Goal: Use online tool/utility: Utilize a website feature to perform a specific function

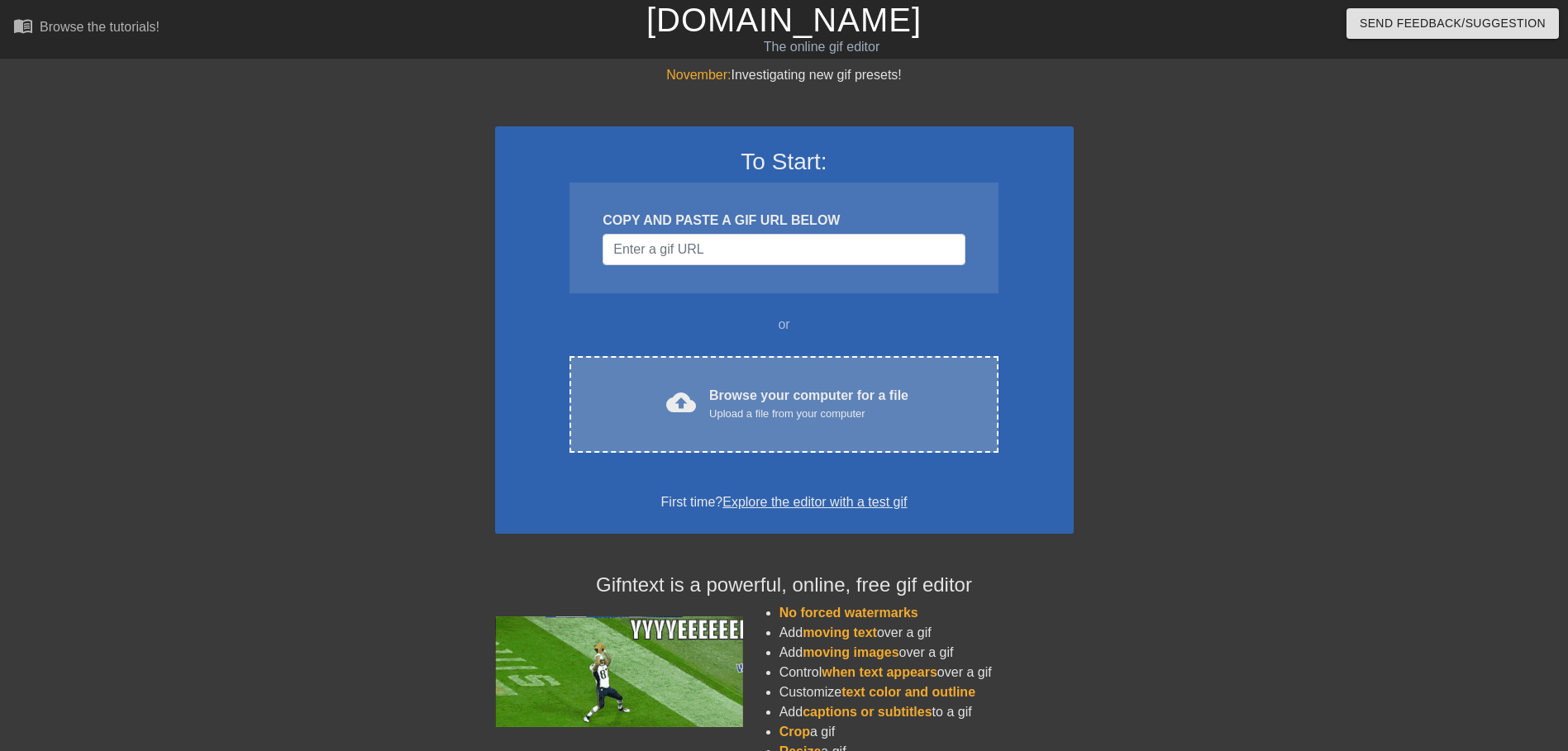
click at [745, 407] on div "Upload a file from your computer" at bounding box center [809, 414] width 199 height 17
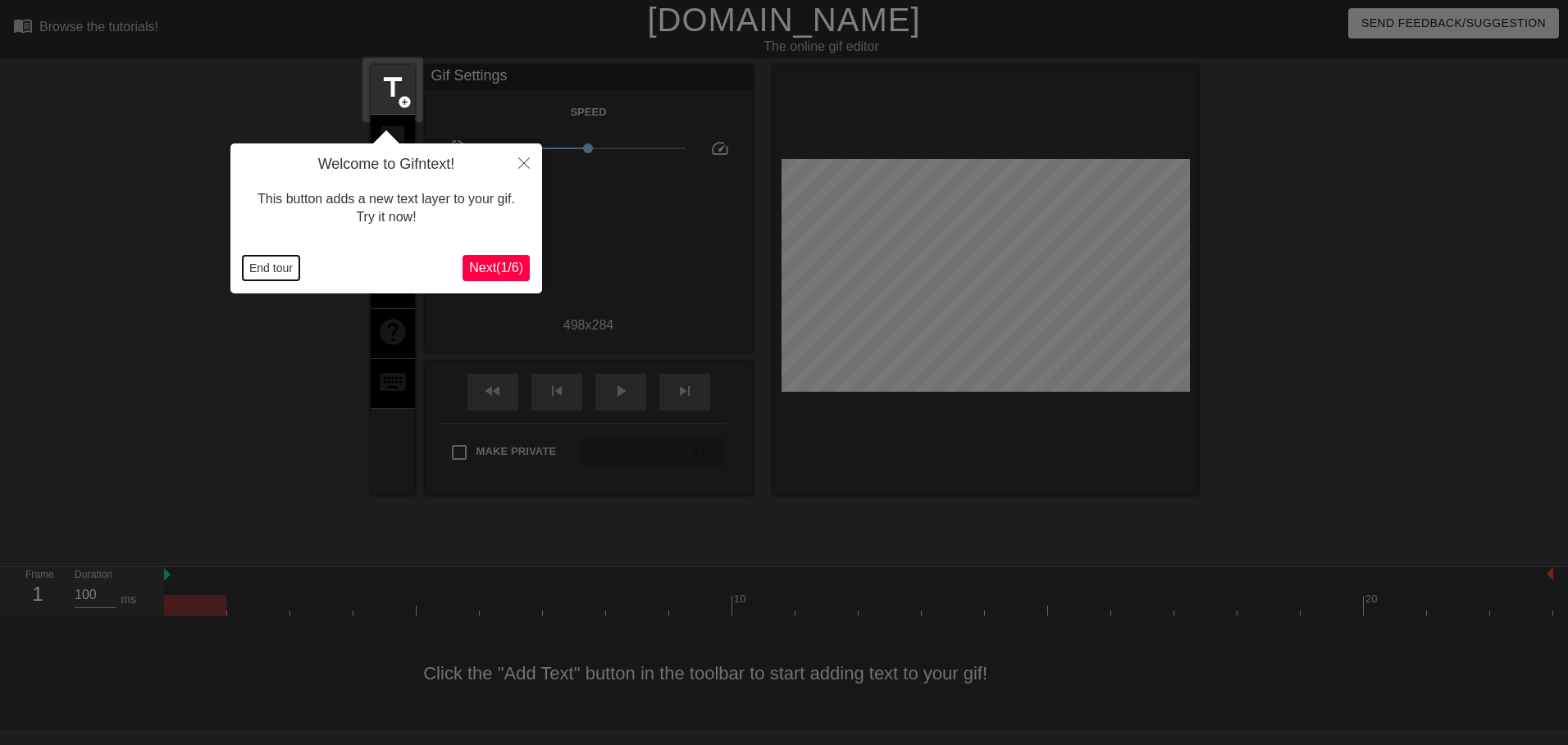
click at [259, 265] on button "End tour" at bounding box center [271, 268] width 57 height 25
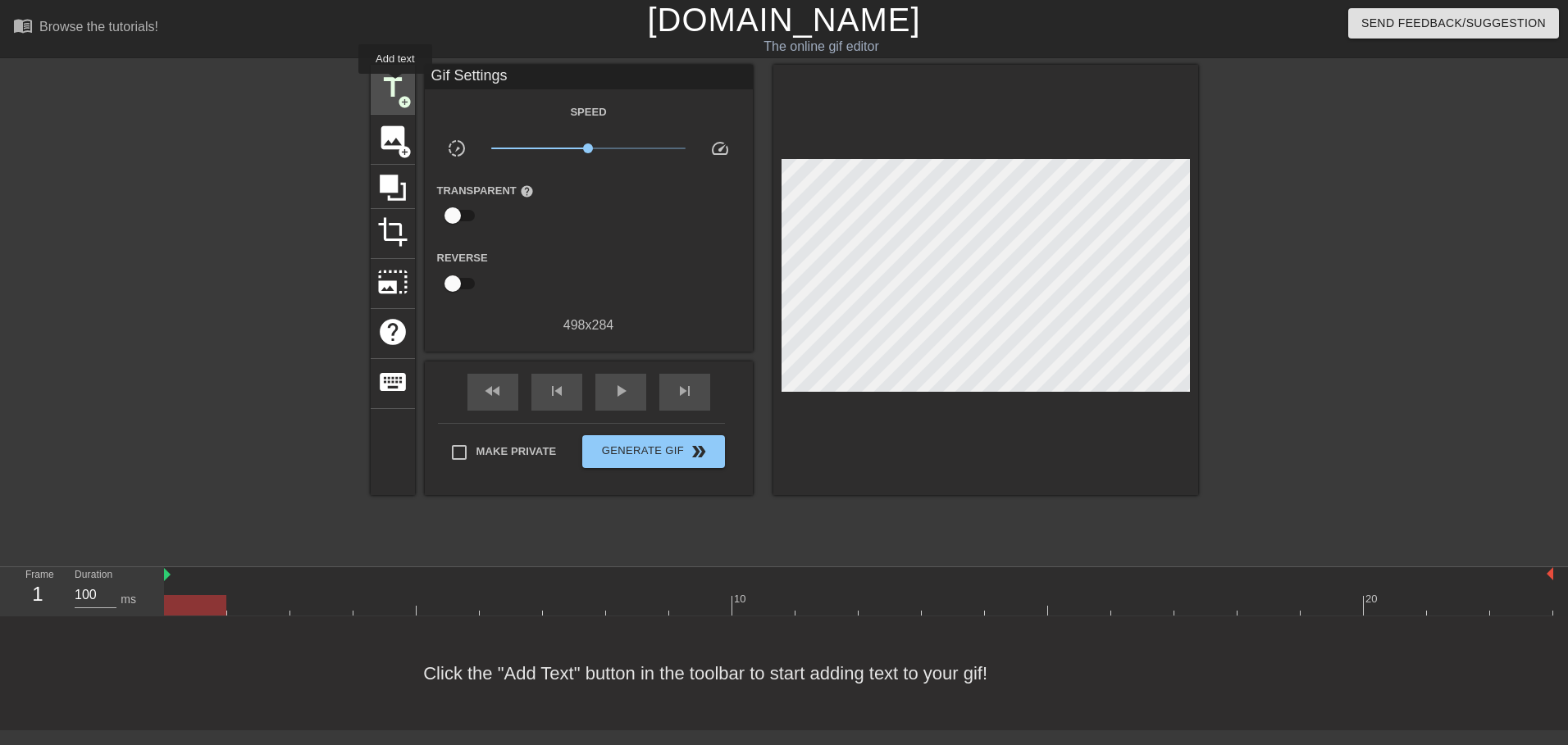
click at [395, 85] on span "title" at bounding box center [393, 88] width 31 height 31
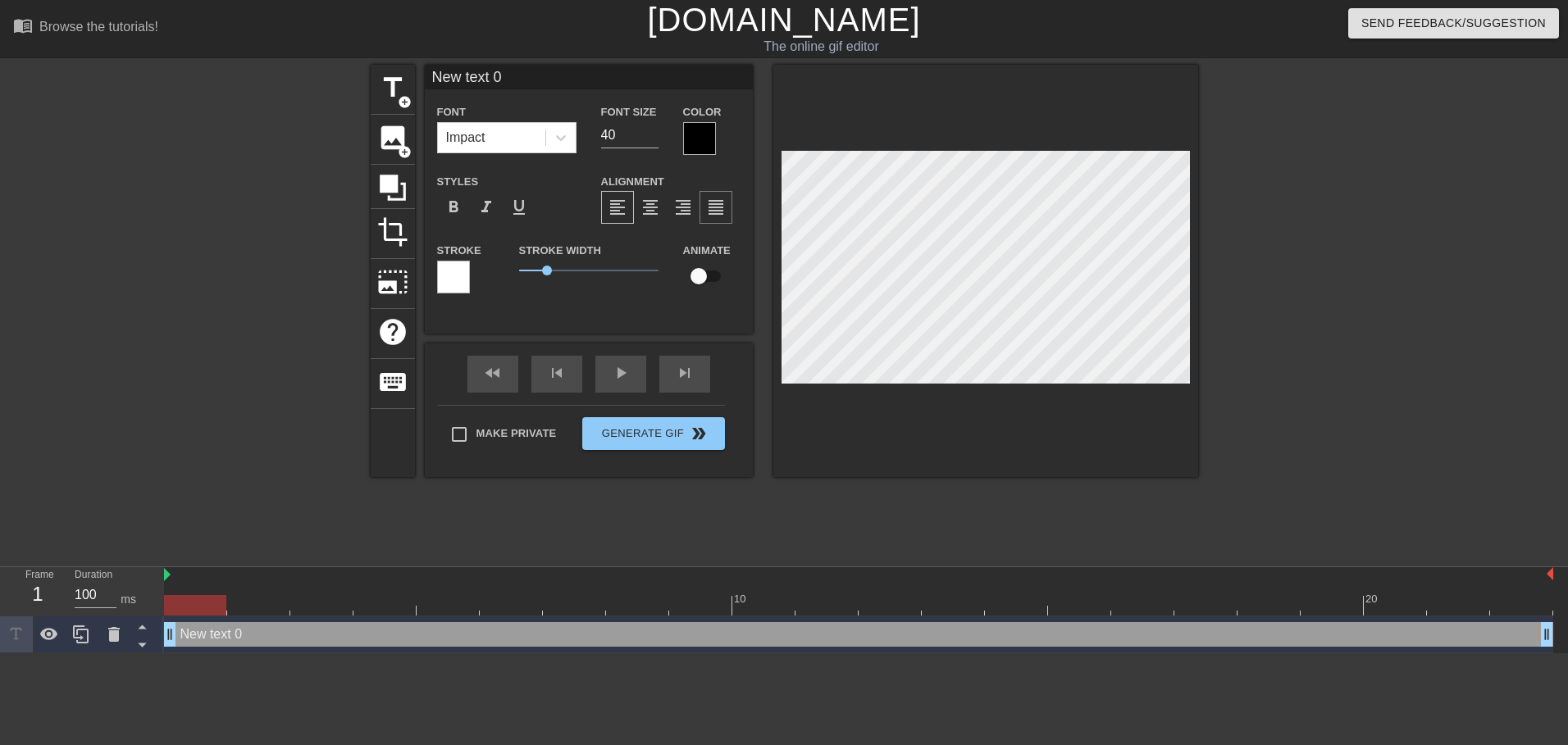
scroll to position [2, 4]
type input "D"
type textarea "D"
type input "De"
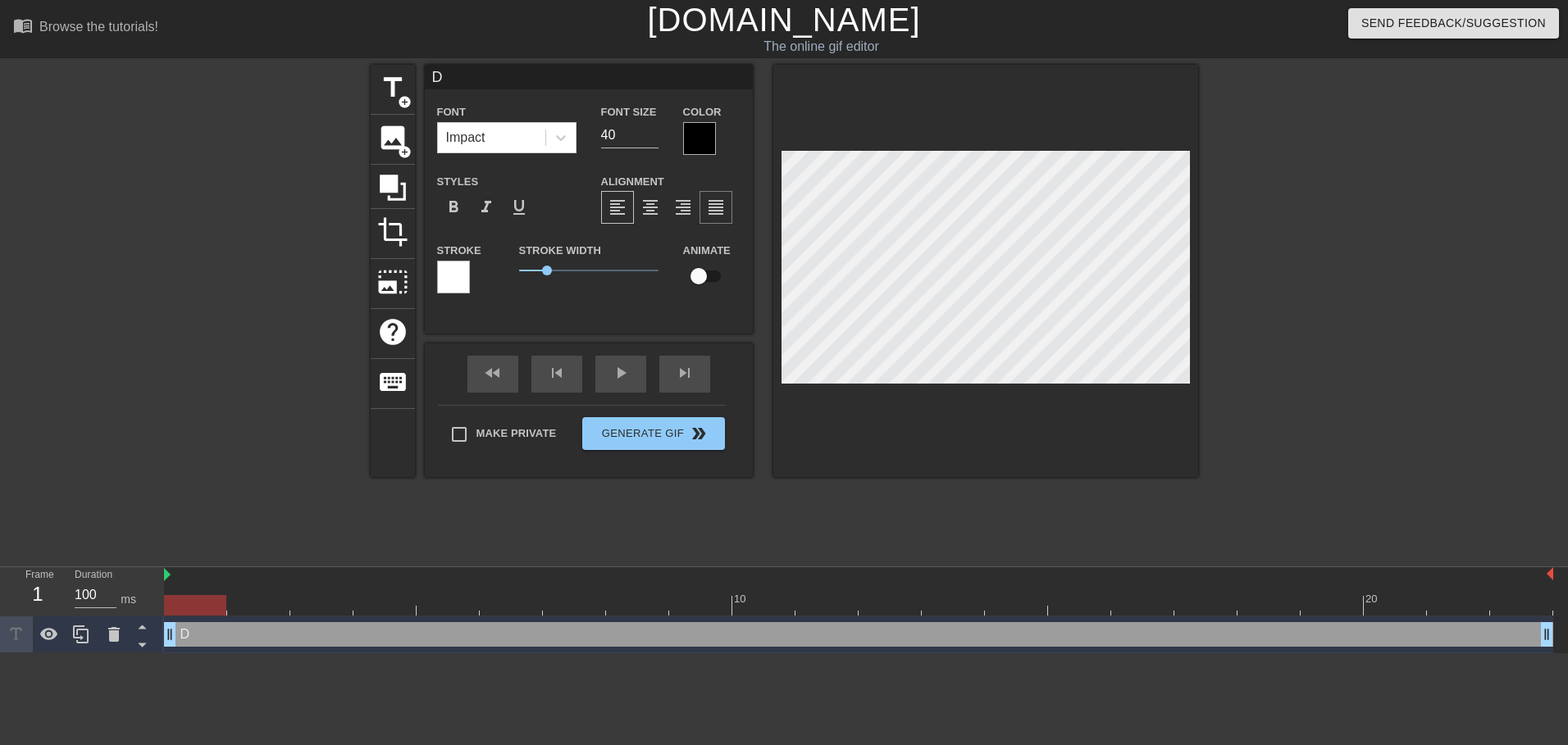
type textarea "De"
type input "Del"
type textarea "Del"
type input "Dell"
type textarea "Dell"
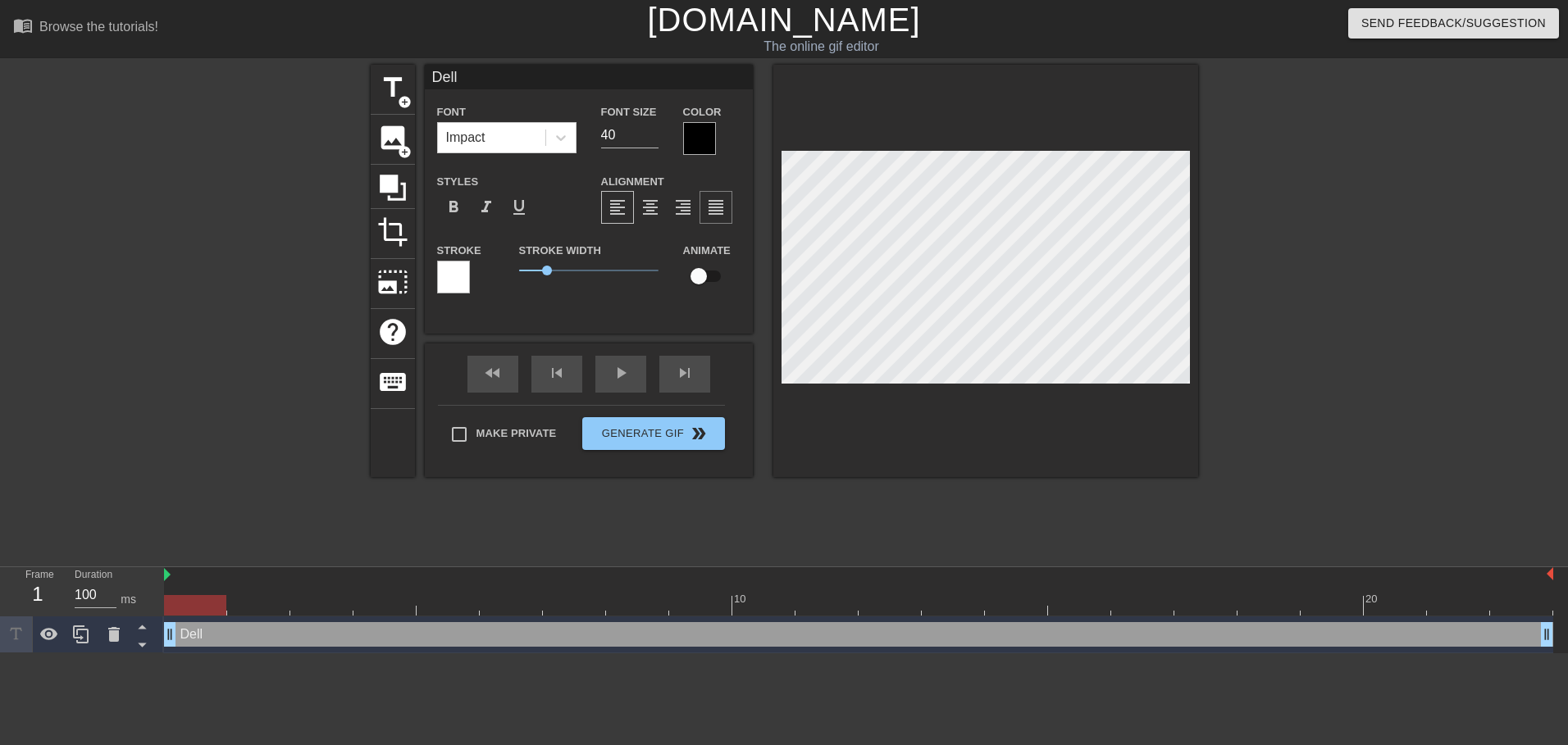
type input "Del"
type textarea "Del"
type input "De"
type textarea "De"
type input "D"
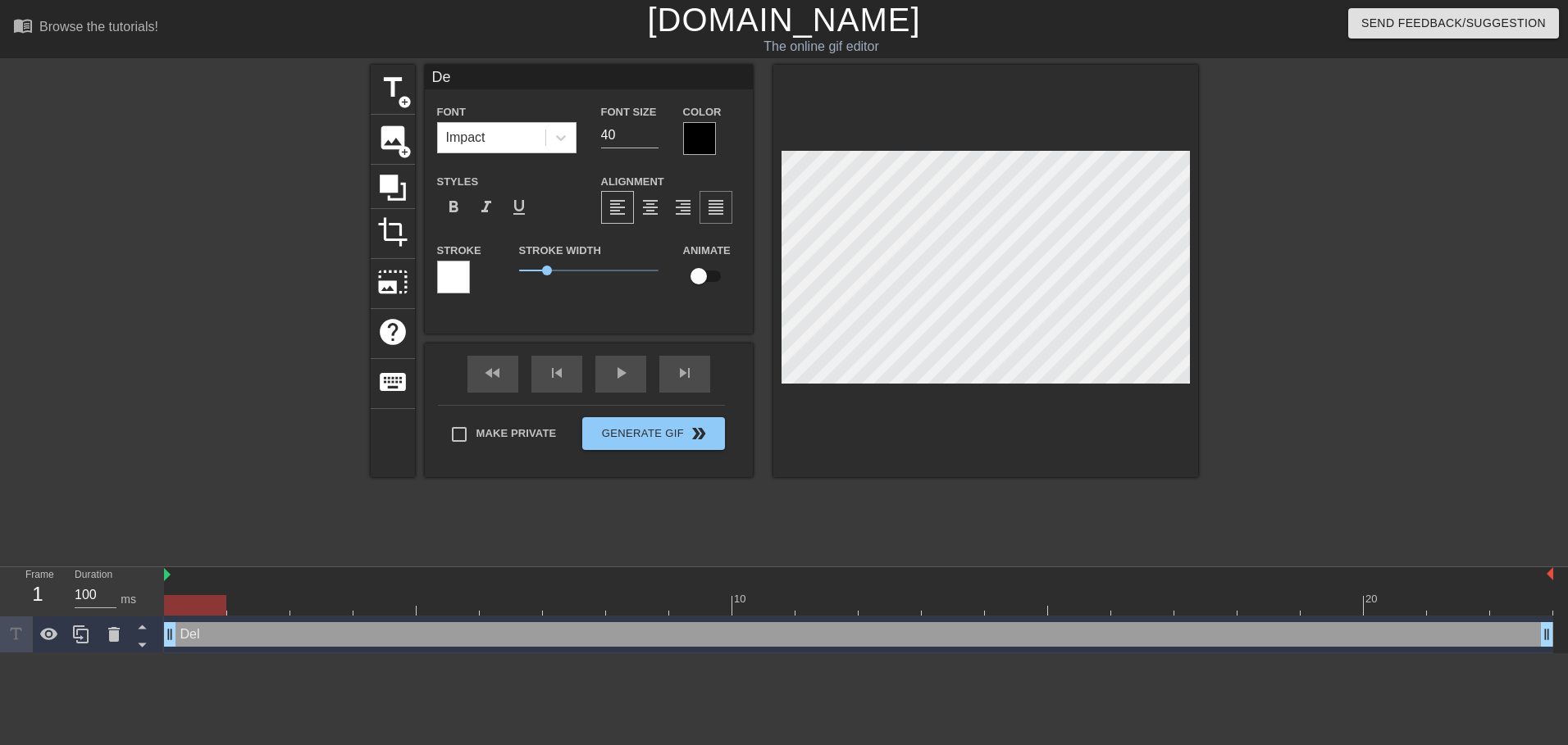
type textarea "D"
type input "DE"
type textarea "DE"
type input "DEL"
type textarea "DEL"
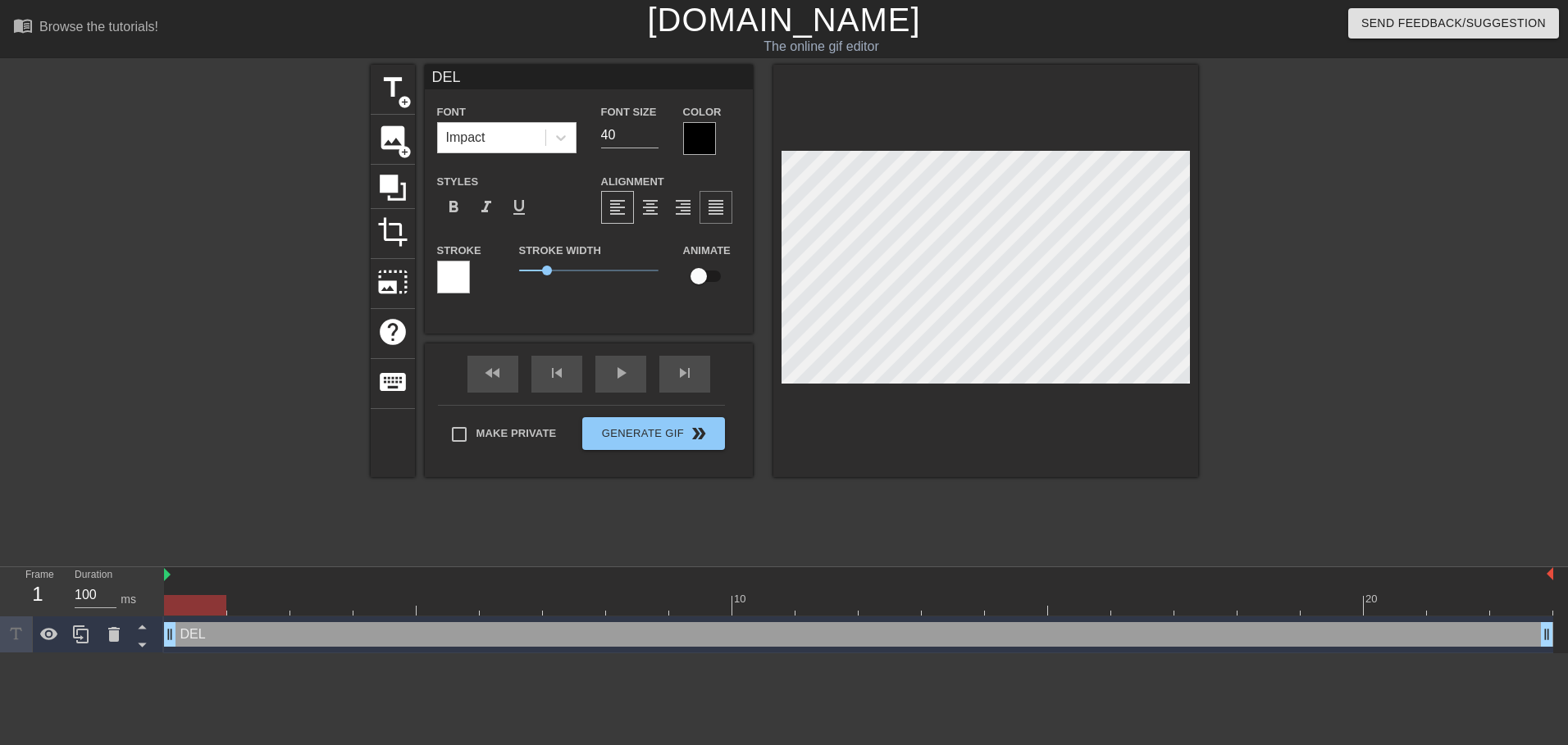
type input "DELL"
type textarea "DELL"
type input "DEL"
type textarea "DEL"
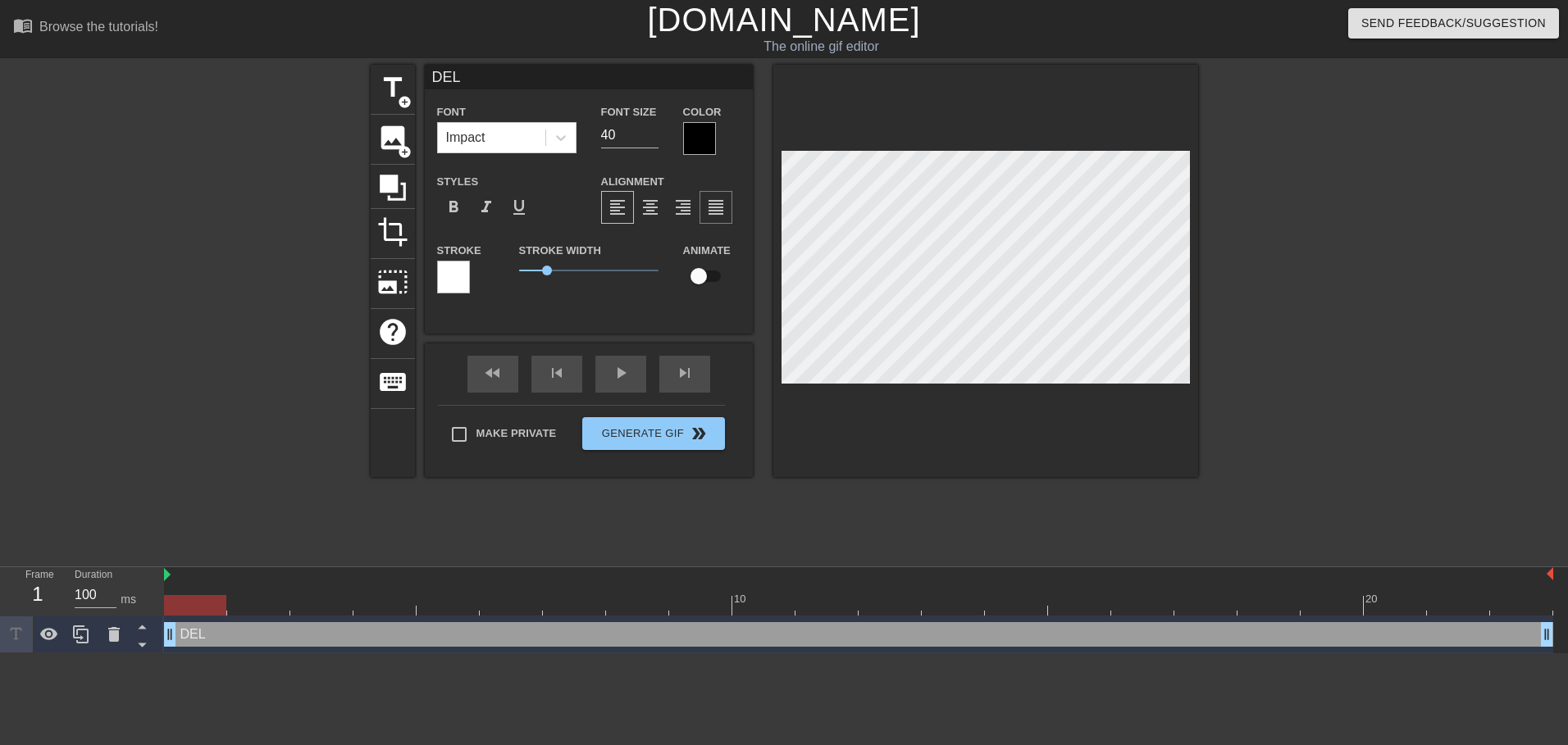
type input "DE"
type textarea "DE"
type input "D"
type textarea "D"
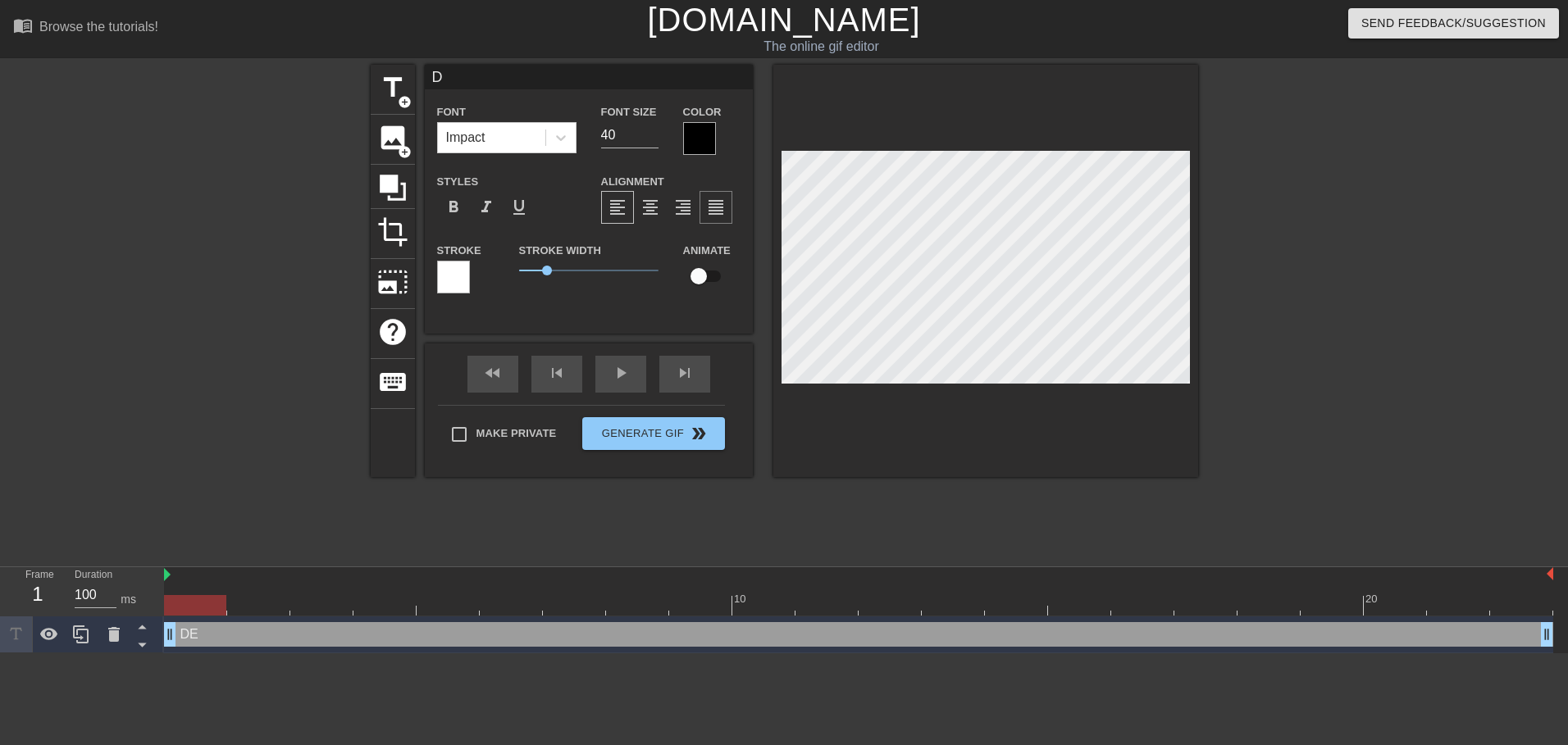
type input "De"
type textarea "De"
type input "Del"
type textarea "Del"
type input "Dell"
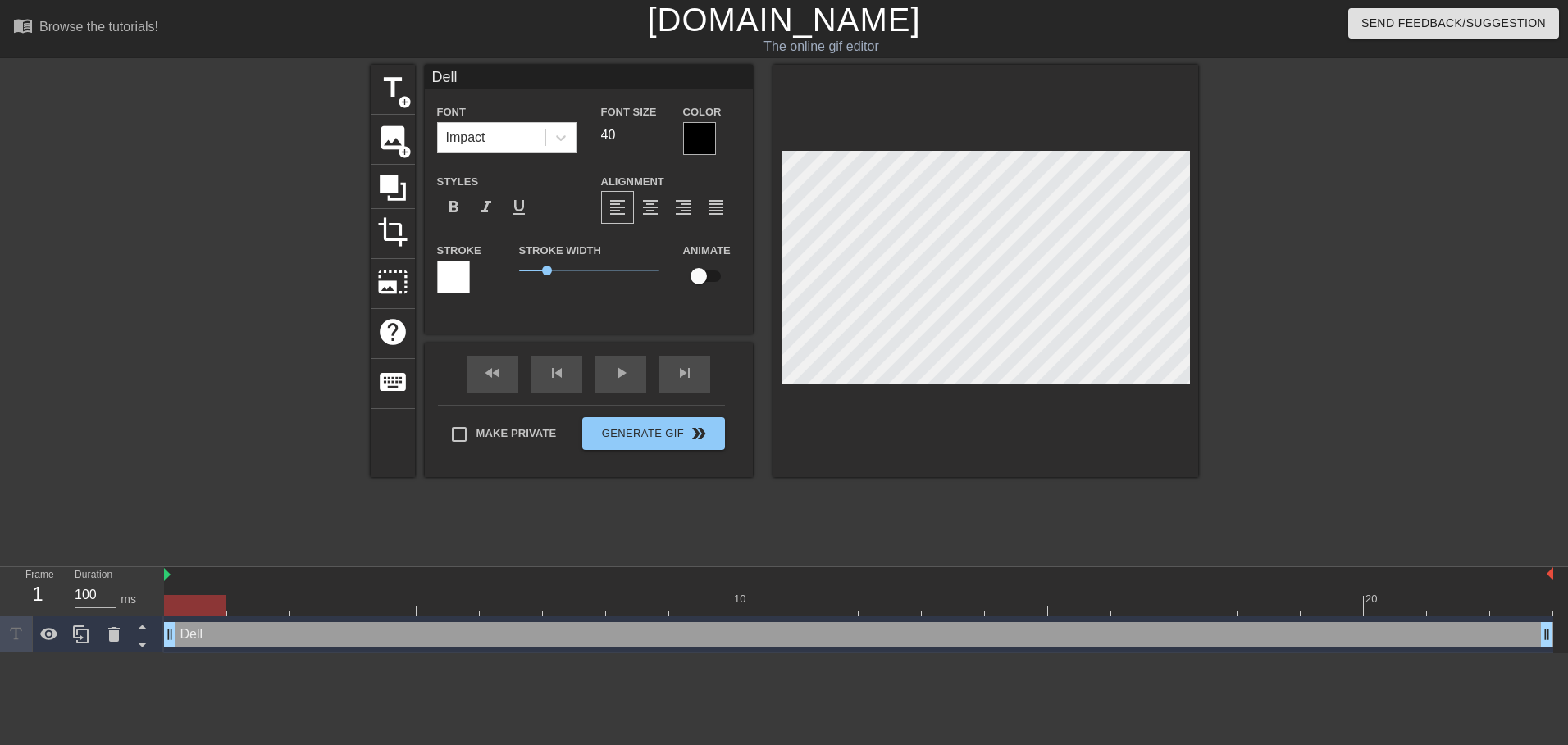
type textarea "Dell"
click at [702, 136] on div at bounding box center [700, 138] width 33 height 33
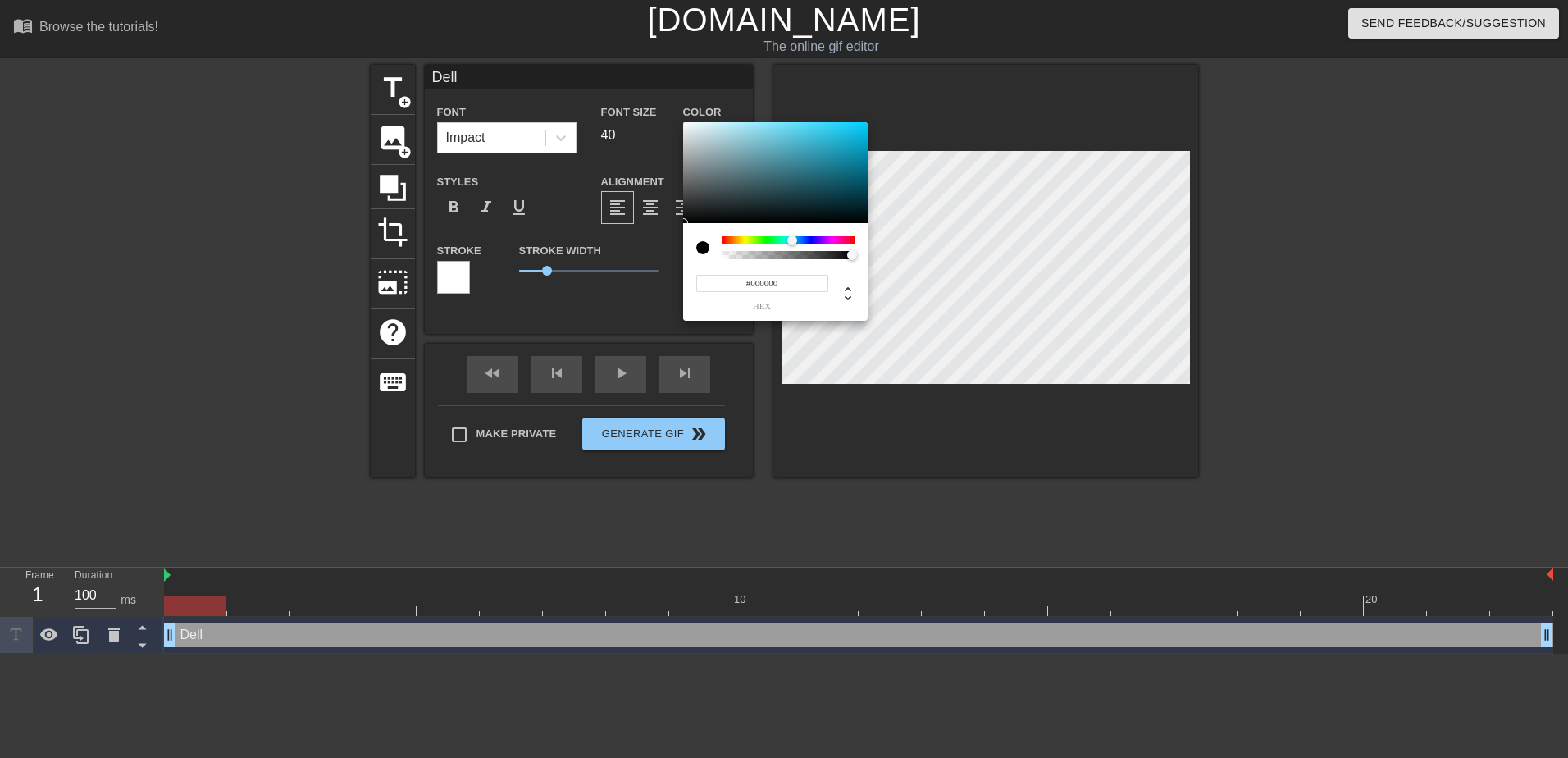
drag, startPoint x: 721, startPoint y: 239, endPoint x: 792, endPoint y: 247, distance: 71.4
click at [792, 247] on div at bounding box center [788, 248] width 132 height 23
drag, startPoint x: 830, startPoint y: 161, endPoint x: 833, endPoint y: 136, distance: 25.2
click at [833, 136] on div at bounding box center [776, 173] width 184 height 102
click at [796, 238] on div at bounding box center [795, 241] width 10 height 10
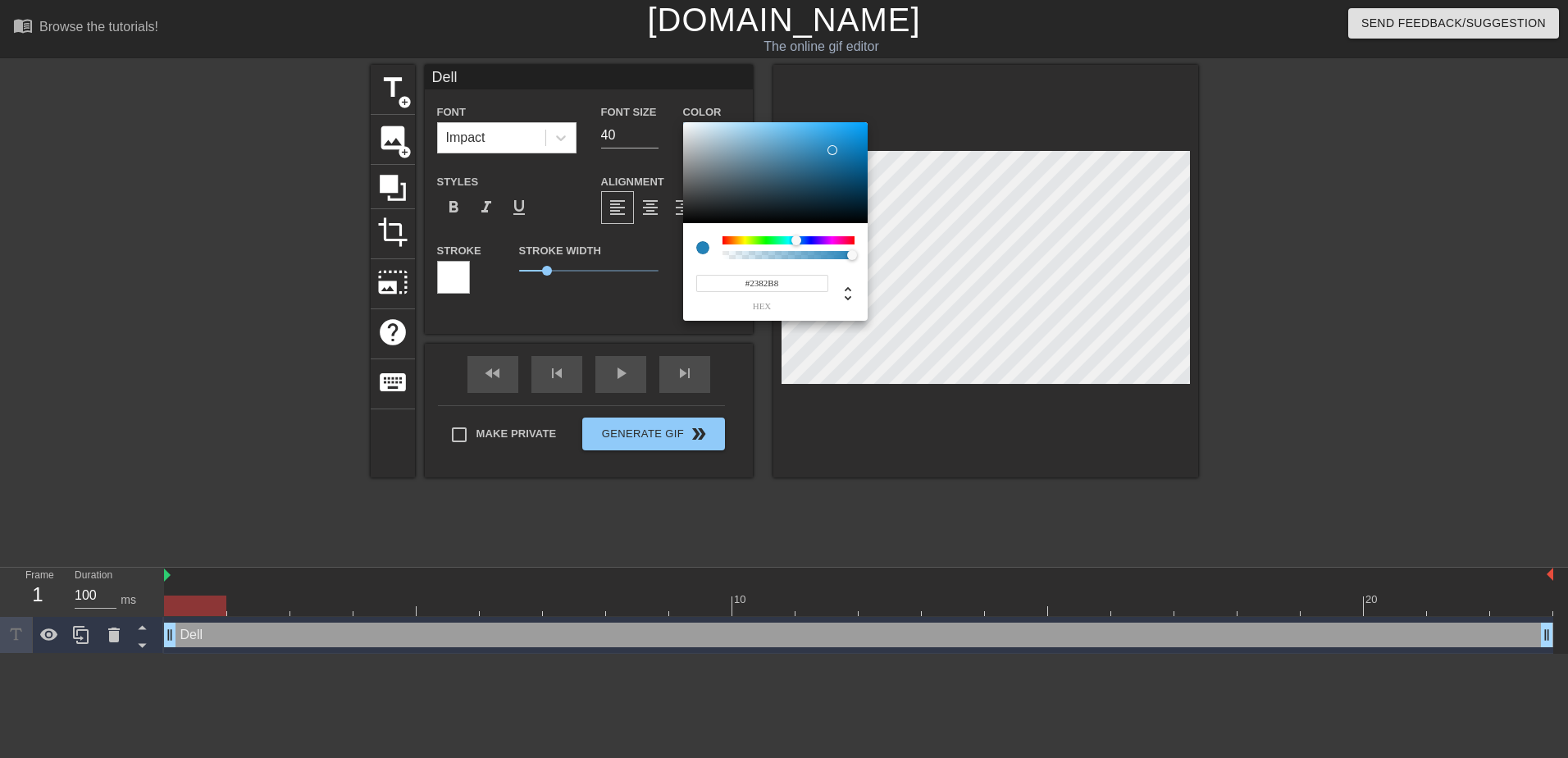
type input "#2280B6"
click at [833, 151] on div at bounding box center [776, 173] width 184 height 102
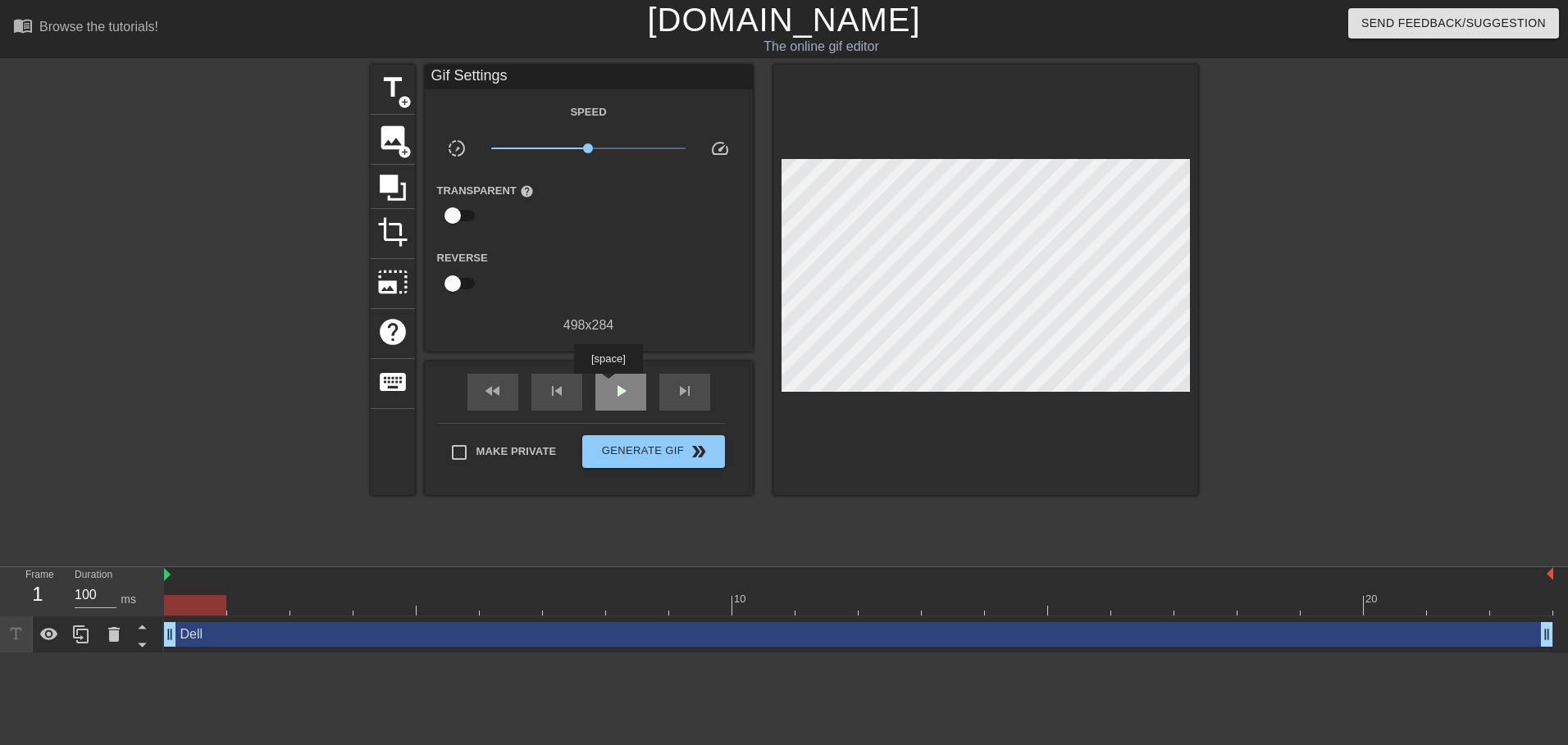
click at [609, 384] on div "play_arrow" at bounding box center [621, 392] width 51 height 37
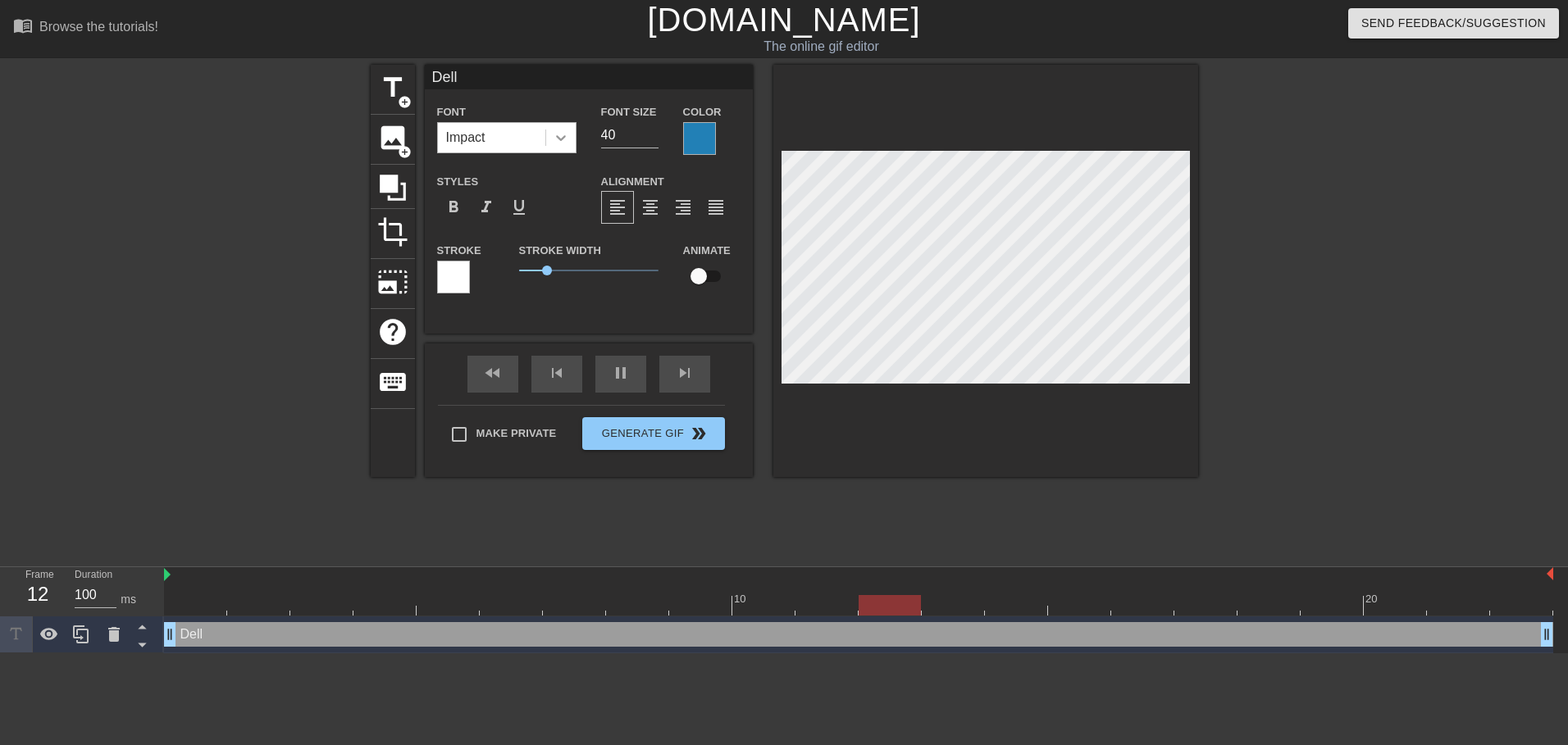
click at [555, 140] on icon at bounding box center [561, 137] width 16 height 16
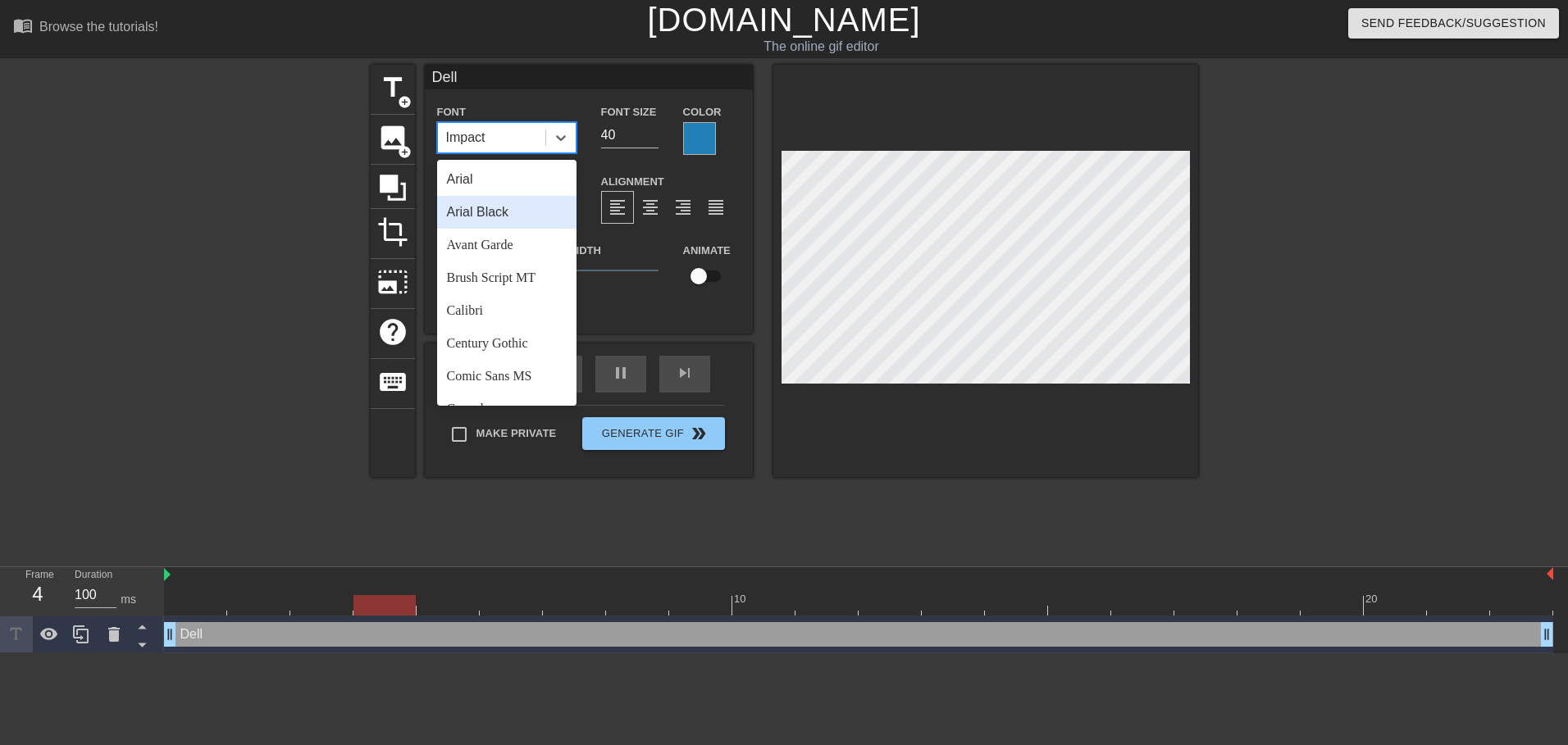
click at [480, 207] on div "Arial Black" at bounding box center [506, 212] width 139 height 33
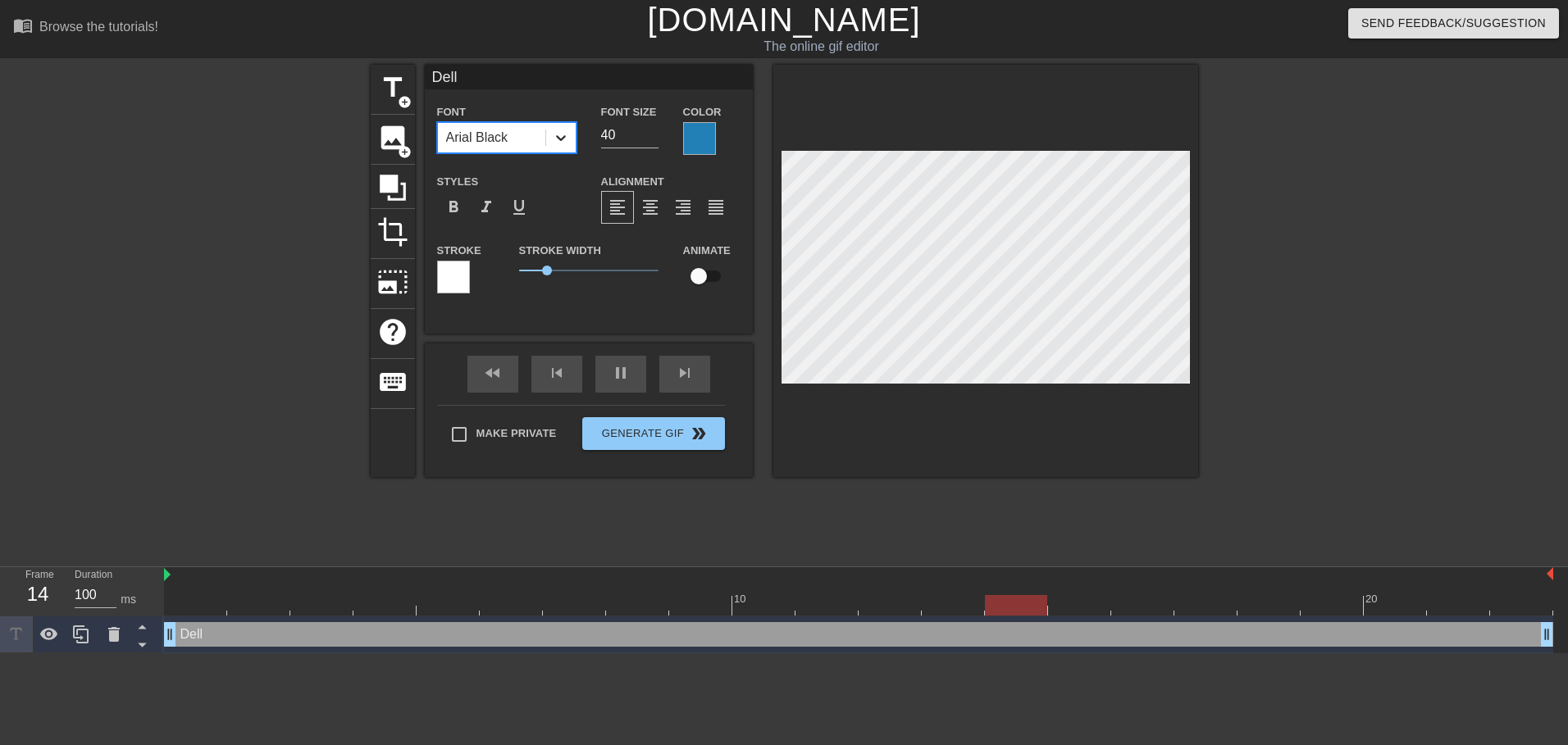
click at [571, 134] on div at bounding box center [561, 137] width 30 height 30
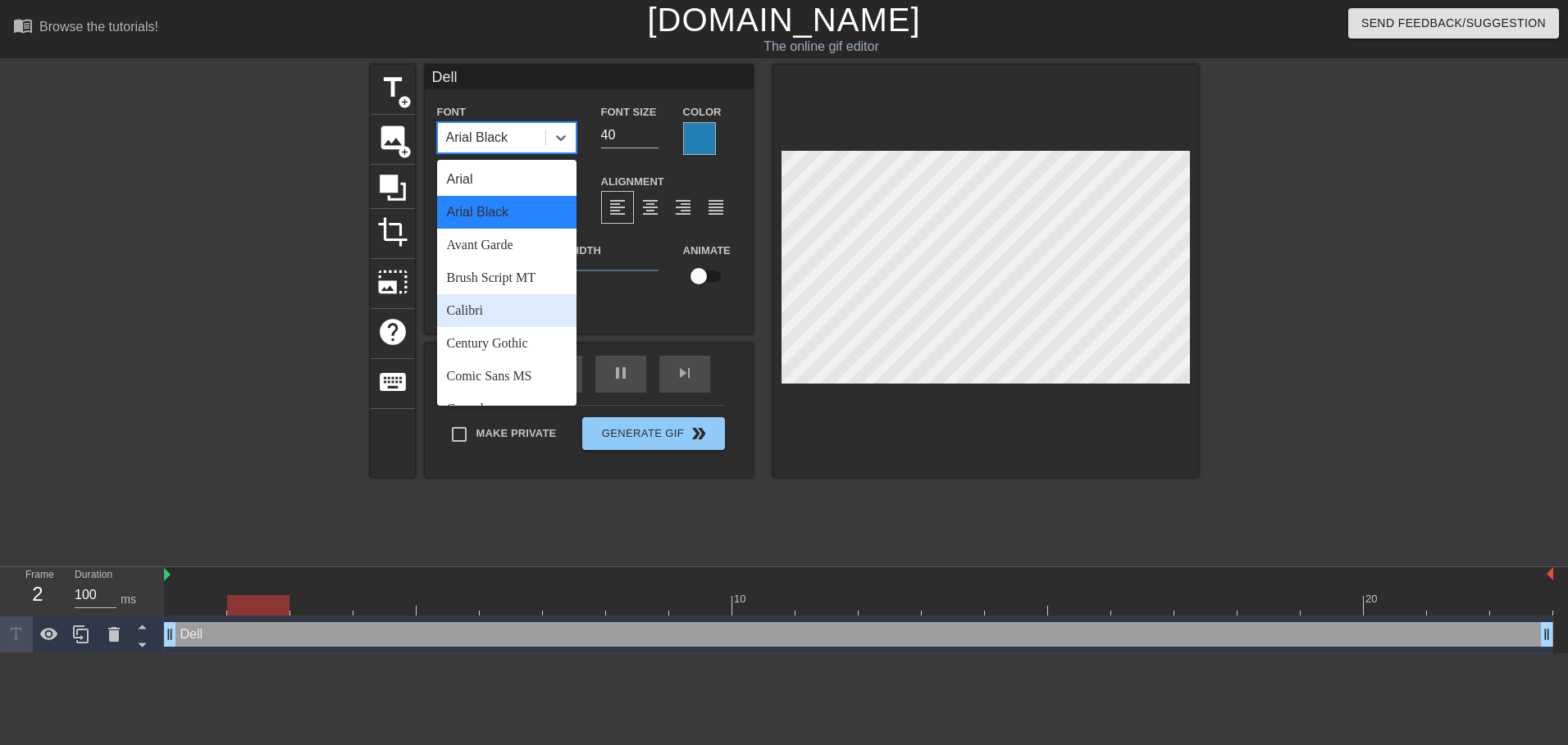
click at [486, 300] on div "Calibri" at bounding box center [506, 311] width 139 height 33
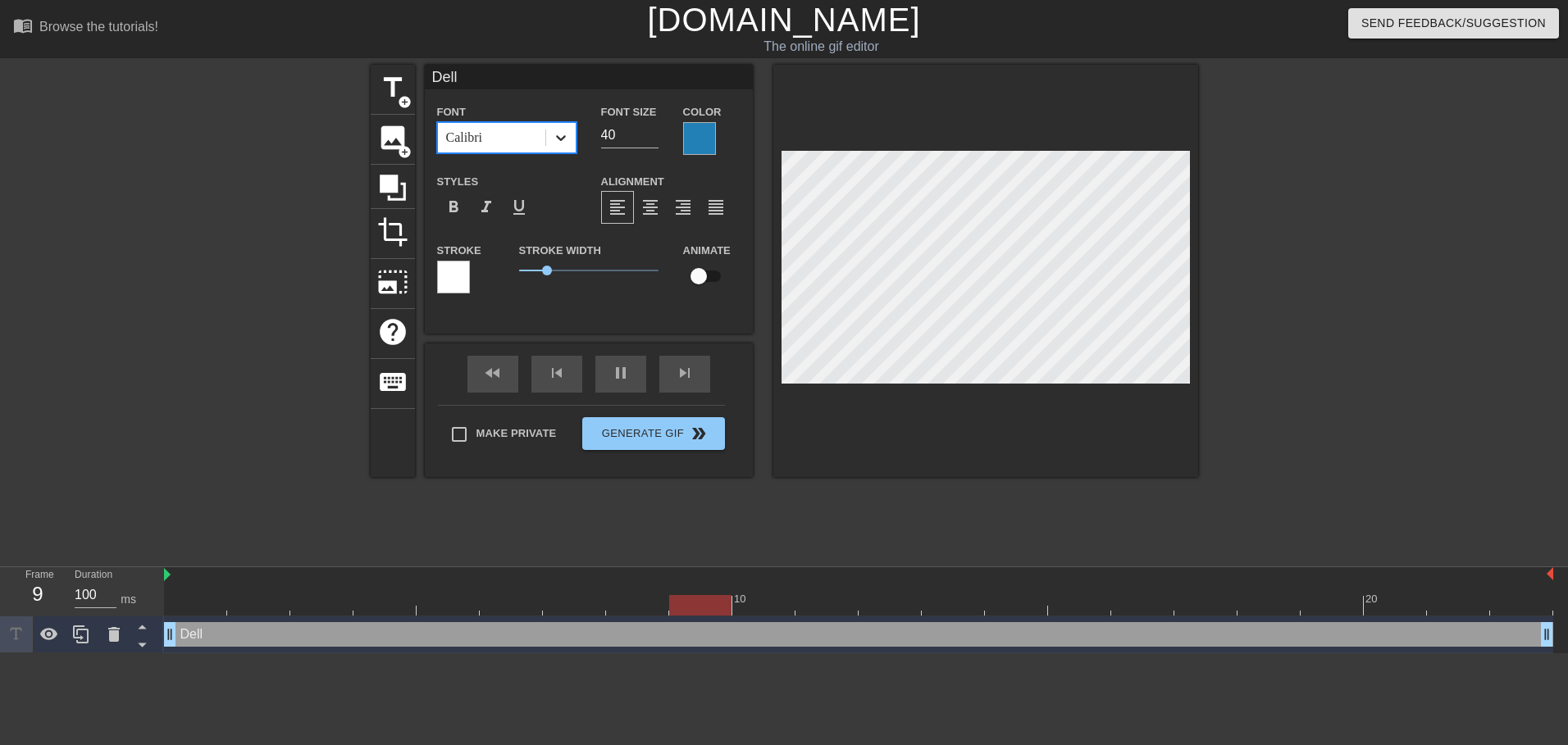
click at [560, 134] on icon at bounding box center [561, 137] width 16 height 16
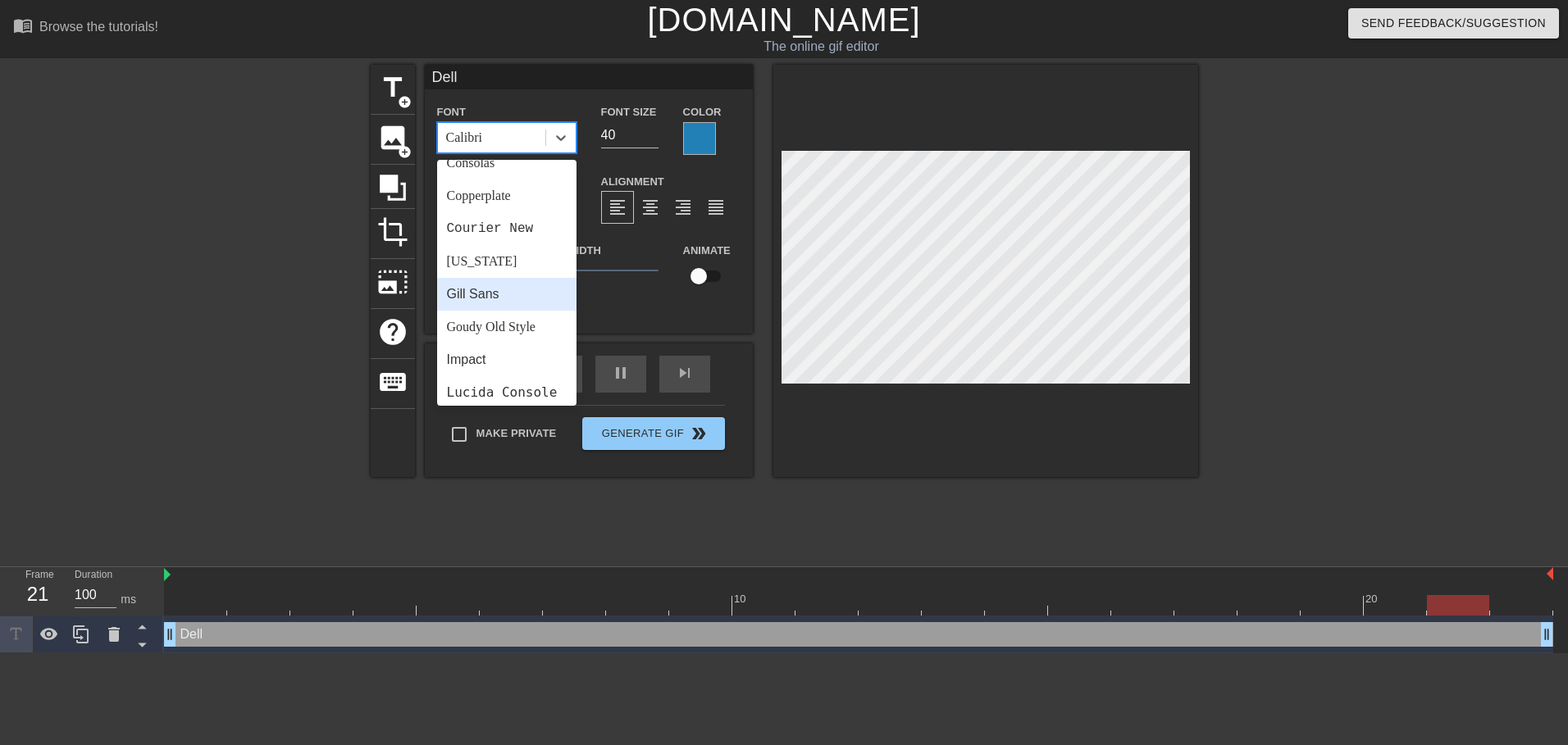
scroll to position [410, 0]
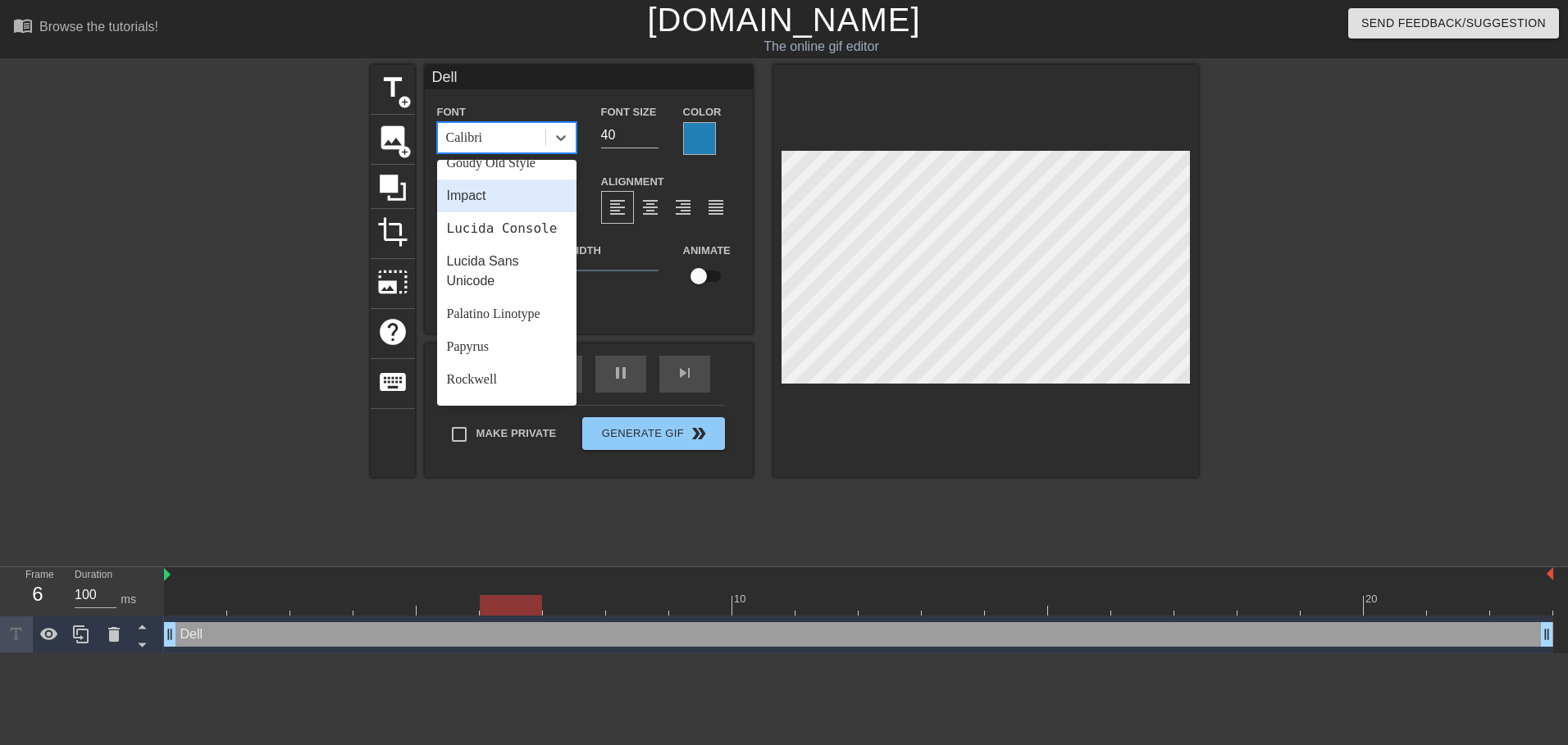
click at [484, 195] on div "Impact" at bounding box center [506, 196] width 139 height 33
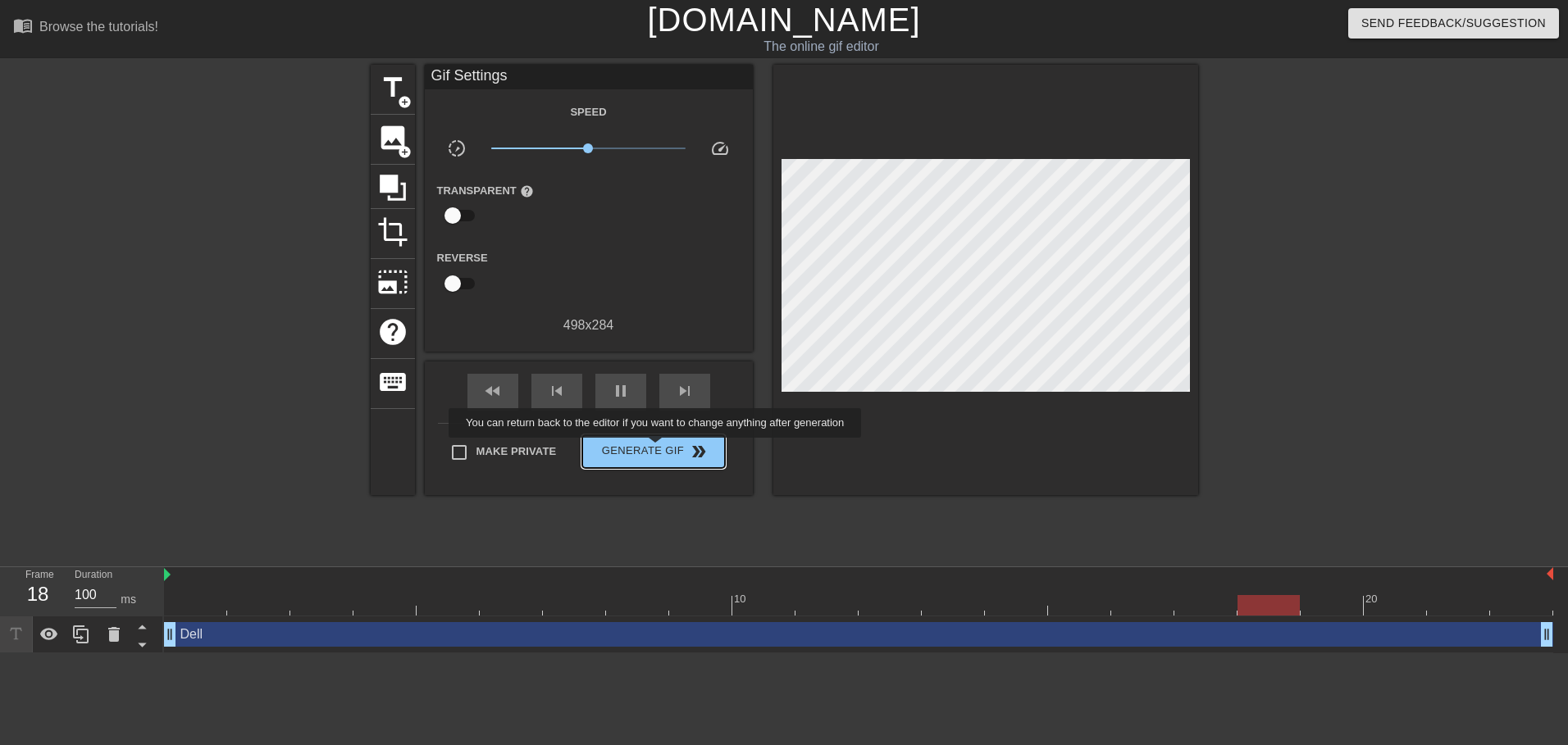
click at [657, 448] on span "Generate Gif double_arrow" at bounding box center [653, 452] width 128 height 20
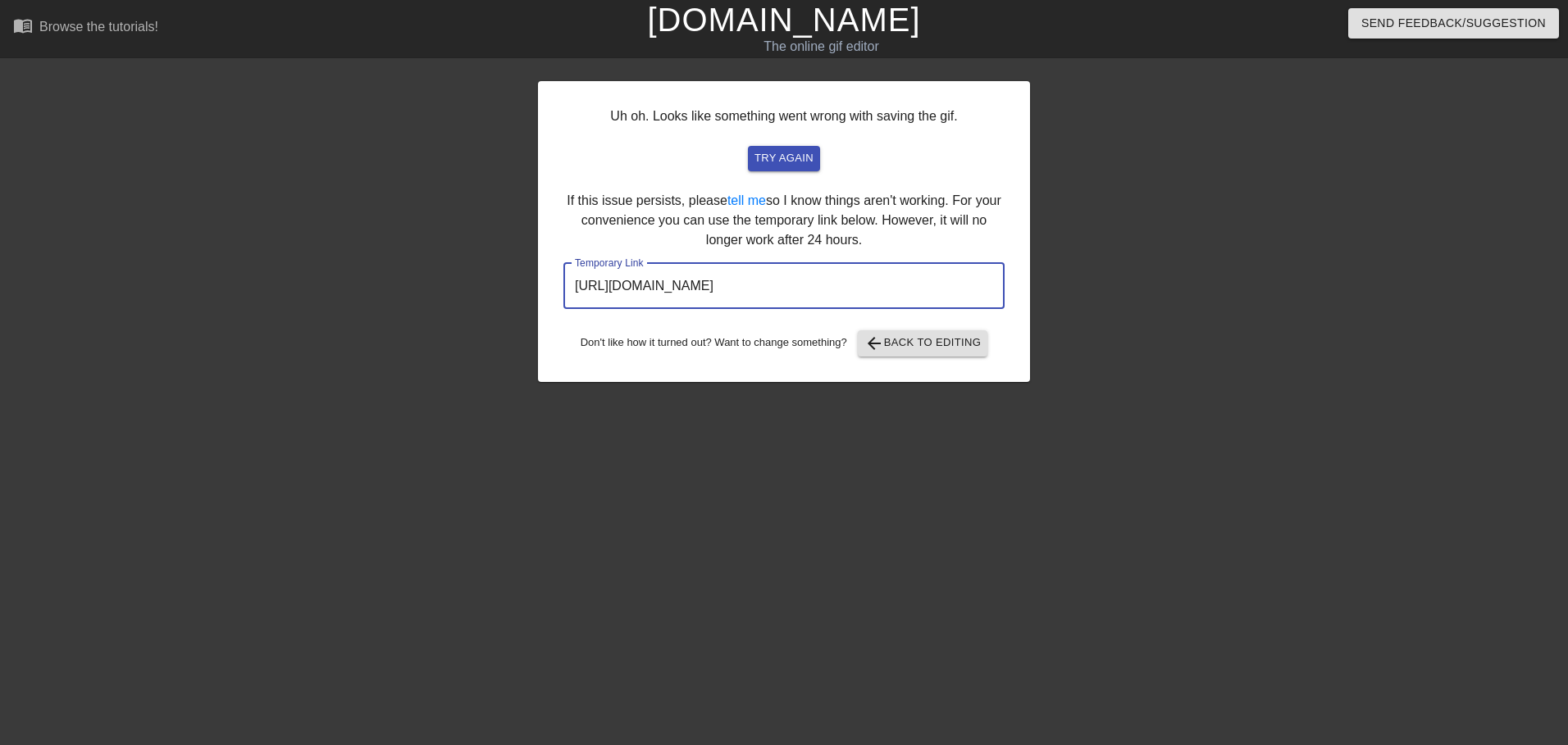
drag, startPoint x: 875, startPoint y: 284, endPoint x: 434, endPoint y: 281, distance: 441.0
click at [434, 281] on div "Uh oh. Looks like something went wrong with saving the gif. try again If this i…" at bounding box center [784, 311] width 1568 height 492
